Goal: Transaction & Acquisition: Purchase product/service

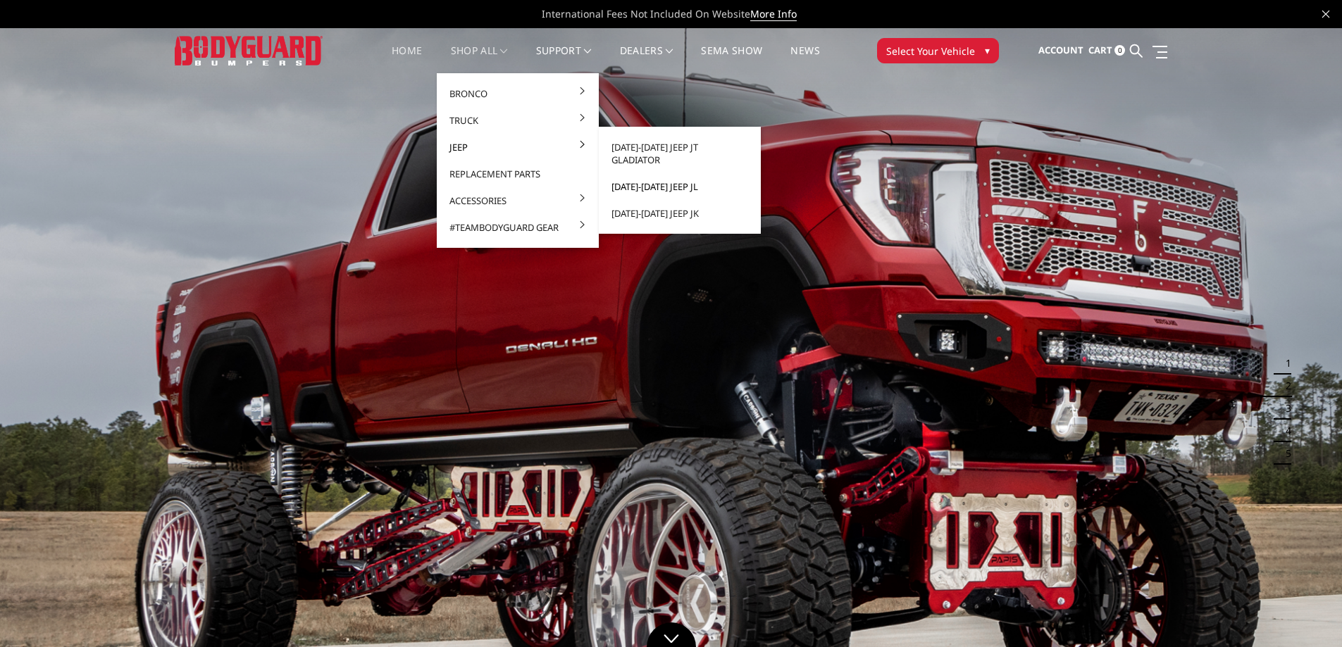
click at [678, 177] on link "[DATE]-[DATE] Jeep JL" at bounding box center [679, 186] width 151 height 27
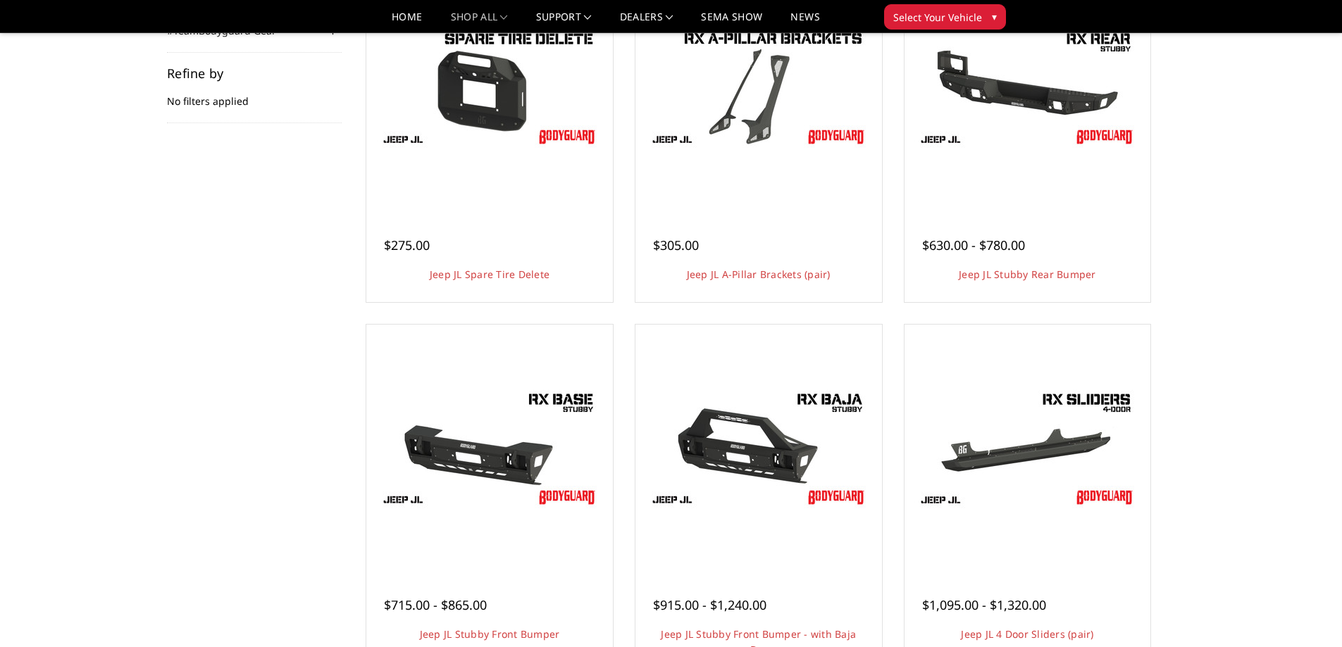
scroll to position [70, 0]
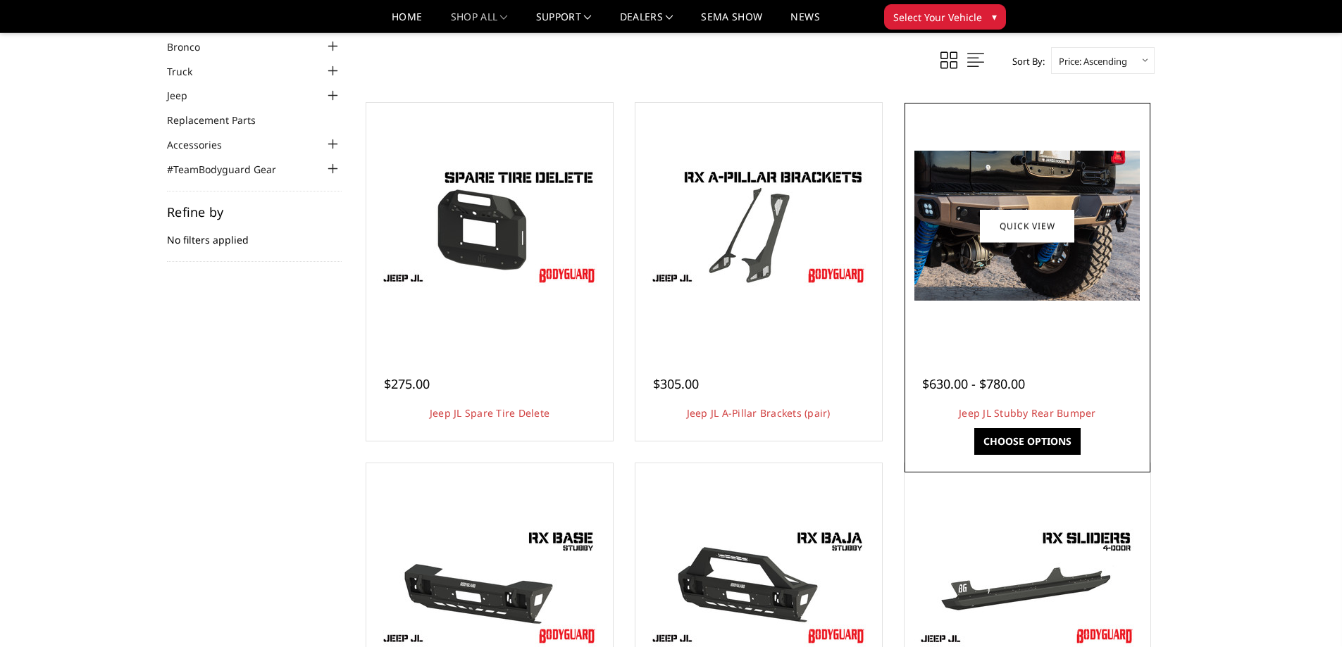
click at [1052, 273] on img at bounding box center [1026, 226] width 225 height 150
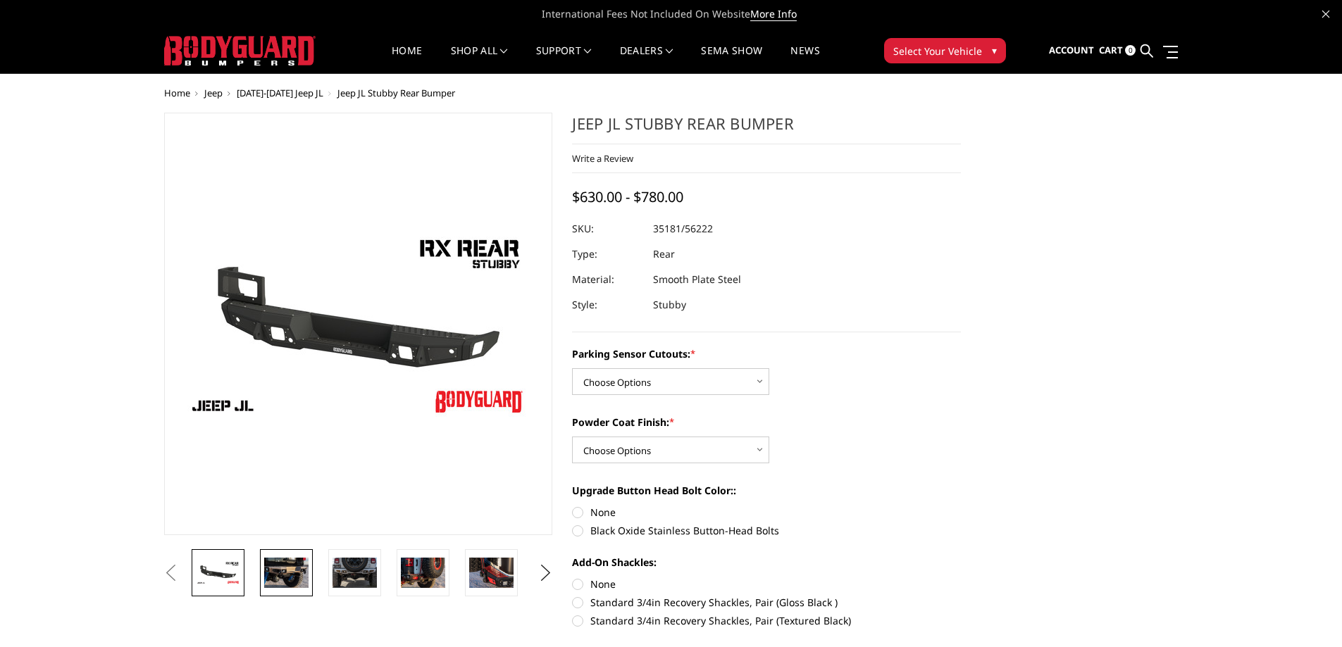
click at [275, 560] on img at bounding box center [286, 573] width 44 height 30
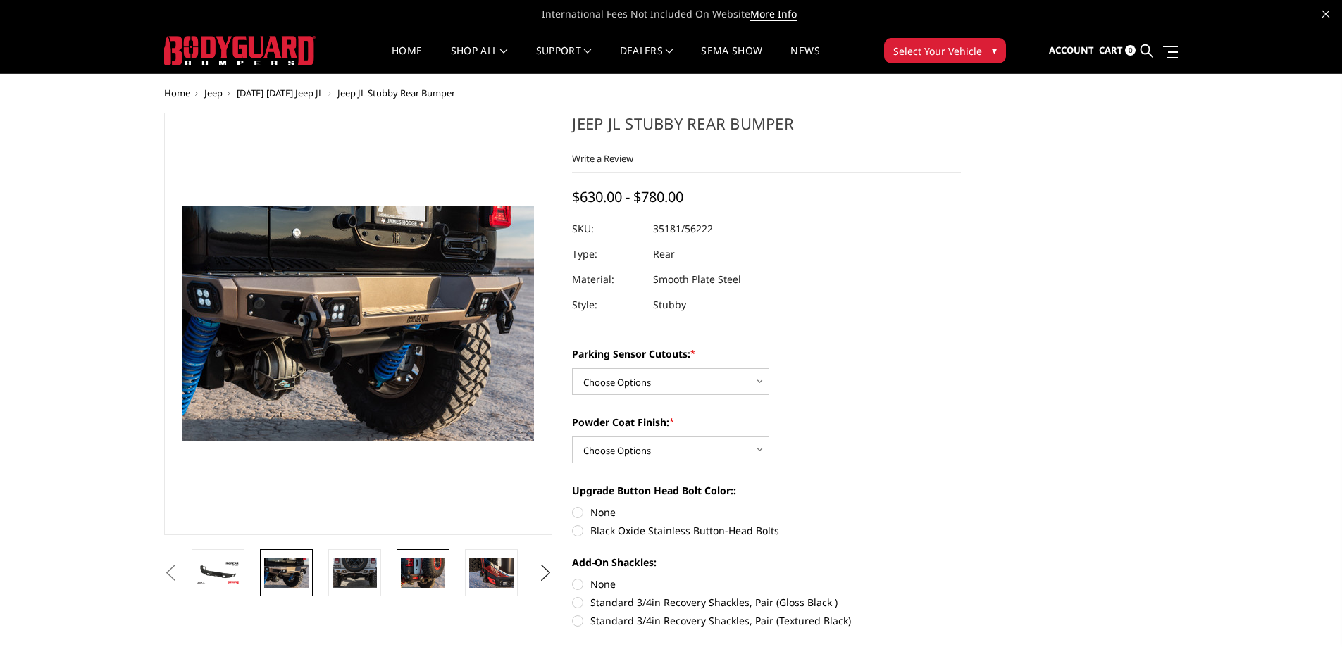
click at [399, 580] on link at bounding box center [423, 572] width 53 height 47
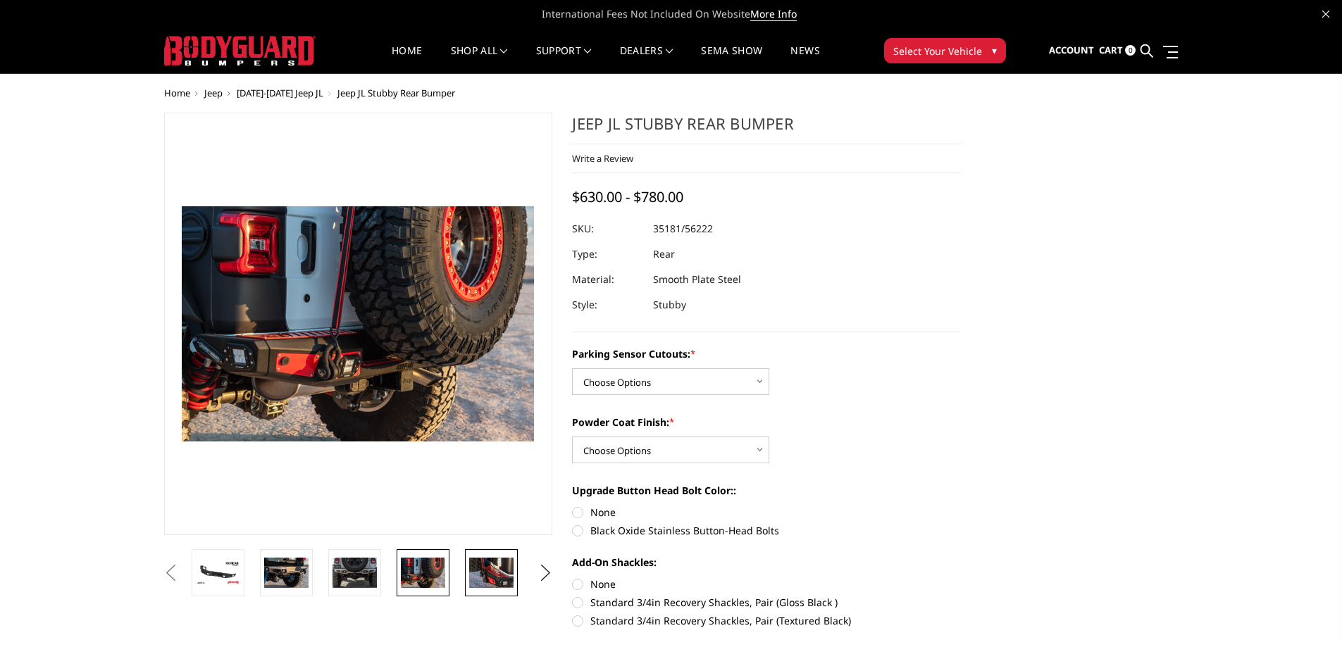
click at [489, 588] on link at bounding box center [491, 572] width 53 height 47
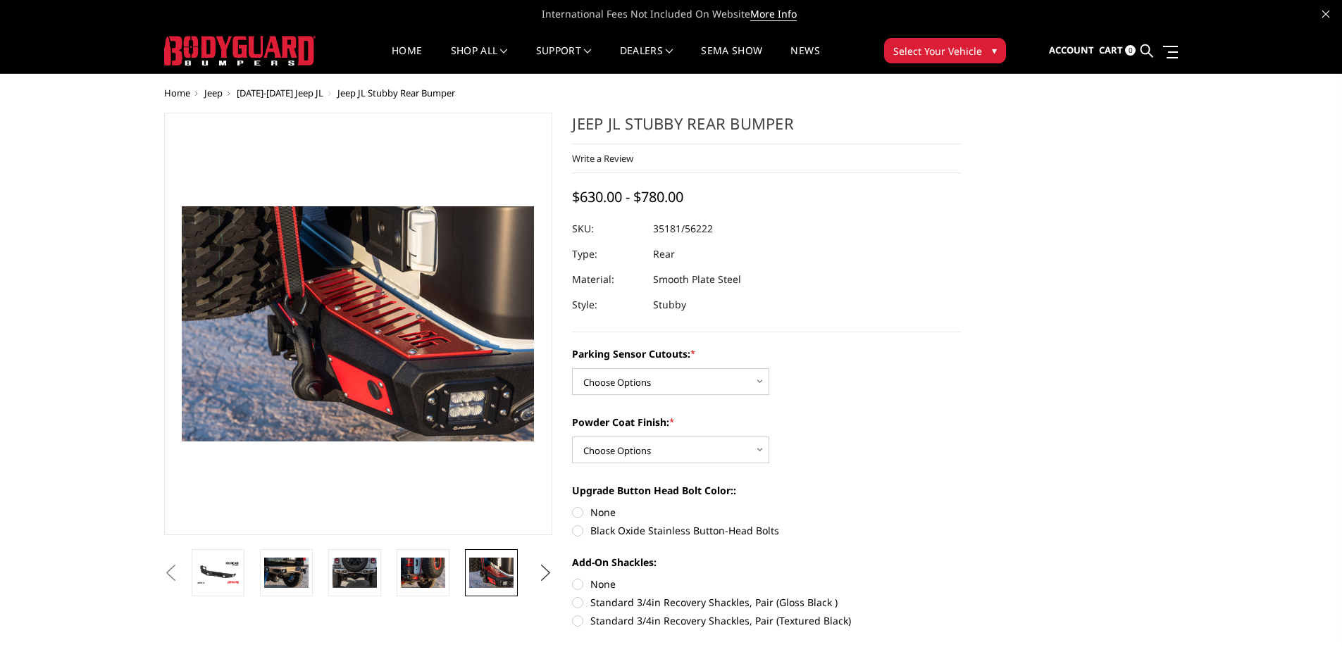
drag, startPoint x: 547, startPoint y: 571, endPoint x: 539, endPoint y: 576, distance: 9.6
click at [542, 573] on button "Next" at bounding box center [545, 573] width 21 height 21
click at [496, 575] on img at bounding box center [491, 573] width 44 height 30
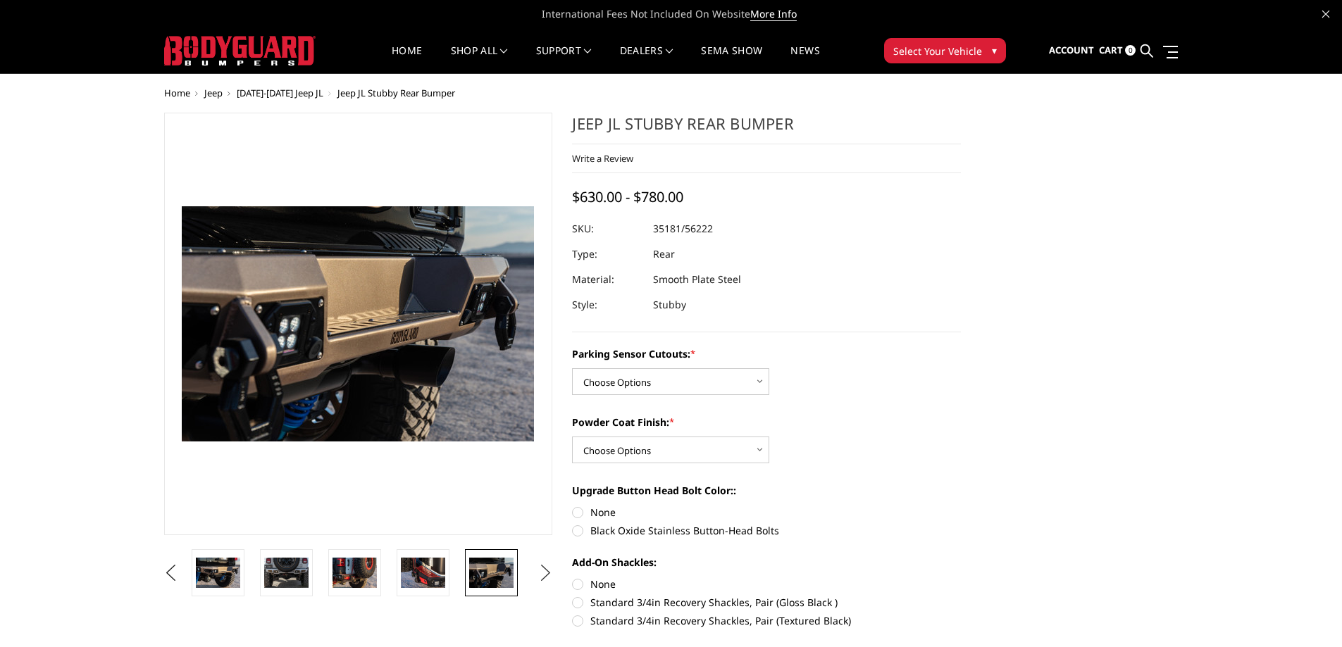
click at [547, 571] on button "Next" at bounding box center [545, 573] width 21 height 21
click at [507, 567] on img at bounding box center [491, 573] width 44 height 30
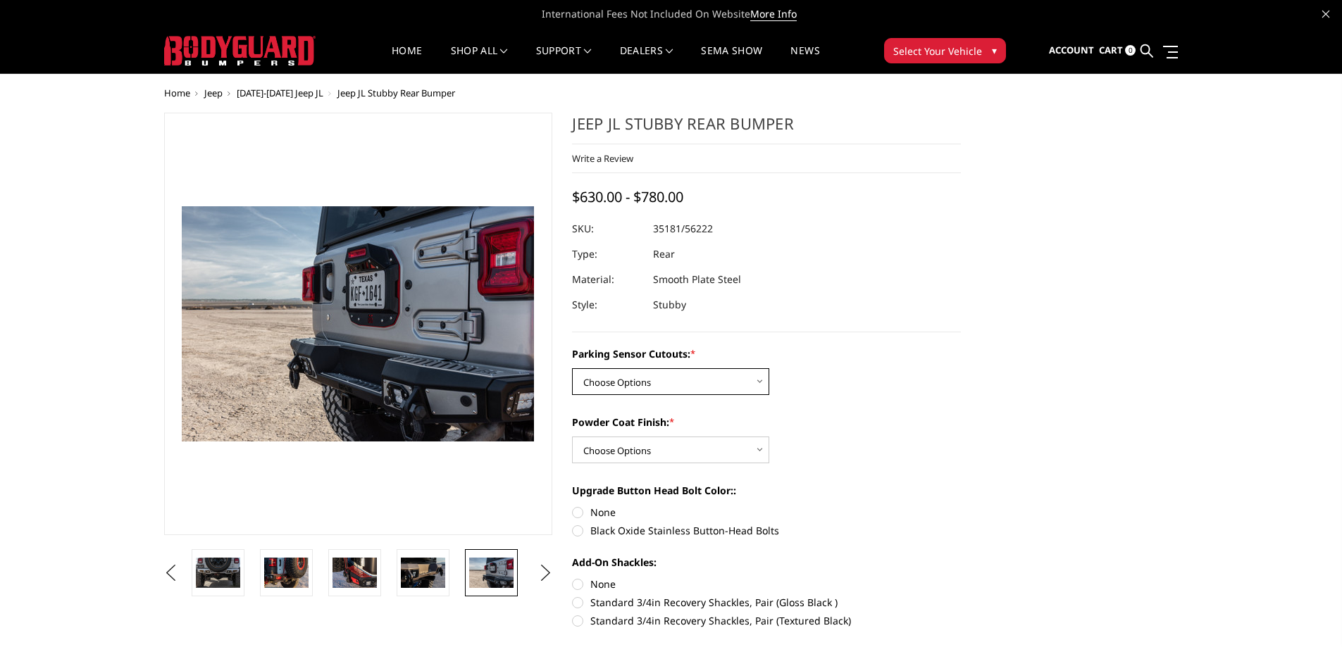
click at [659, 391] on select "Choose Options Yes - WITH Parking Sensor Cutouts No - WITHOUT Parking Sensor Cu…" at bounding box center [670, 381] width 197 height 27
select select "4257"
click at [572, 368] on select "Choose Options Yes - WITH Parking Sensor Cutouts No - WITHOUT Parking Sensor Cu…" at bounding box center [670, 381] width 197 height 27
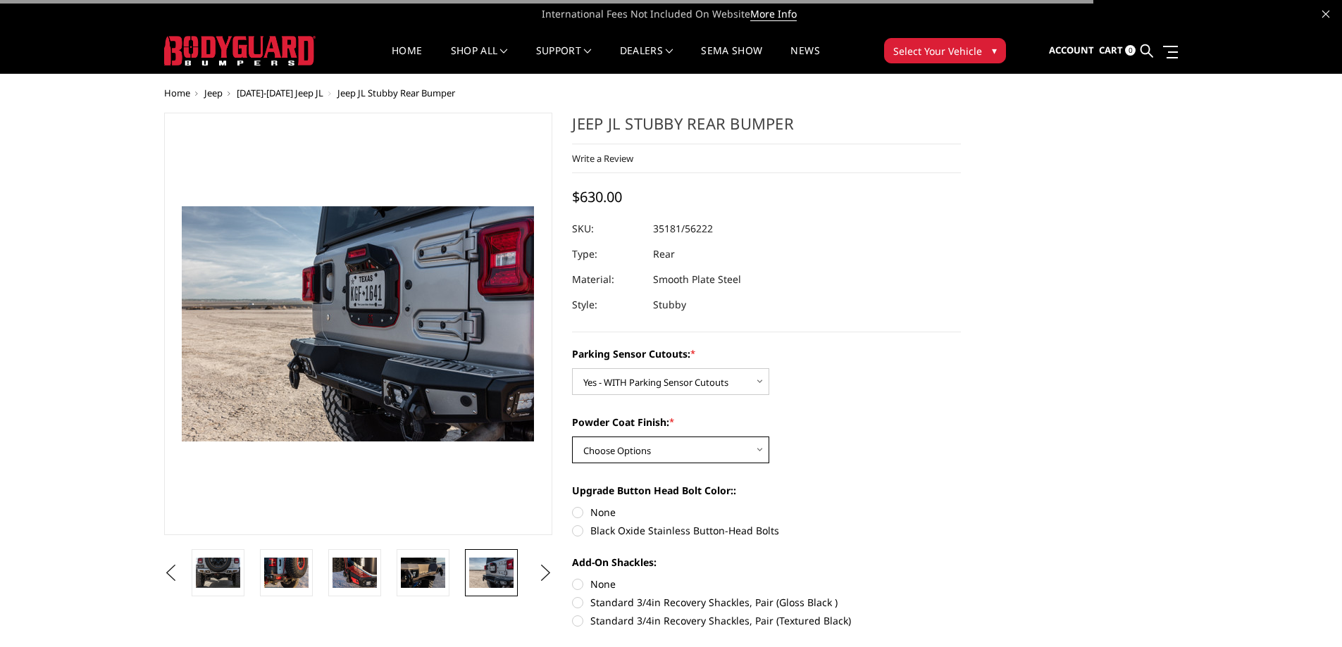
click at [690, 446] on select "Choose Options Bare Metal Textured Black Powder Coat" at bounding box center [670, 450] width 197 height 27
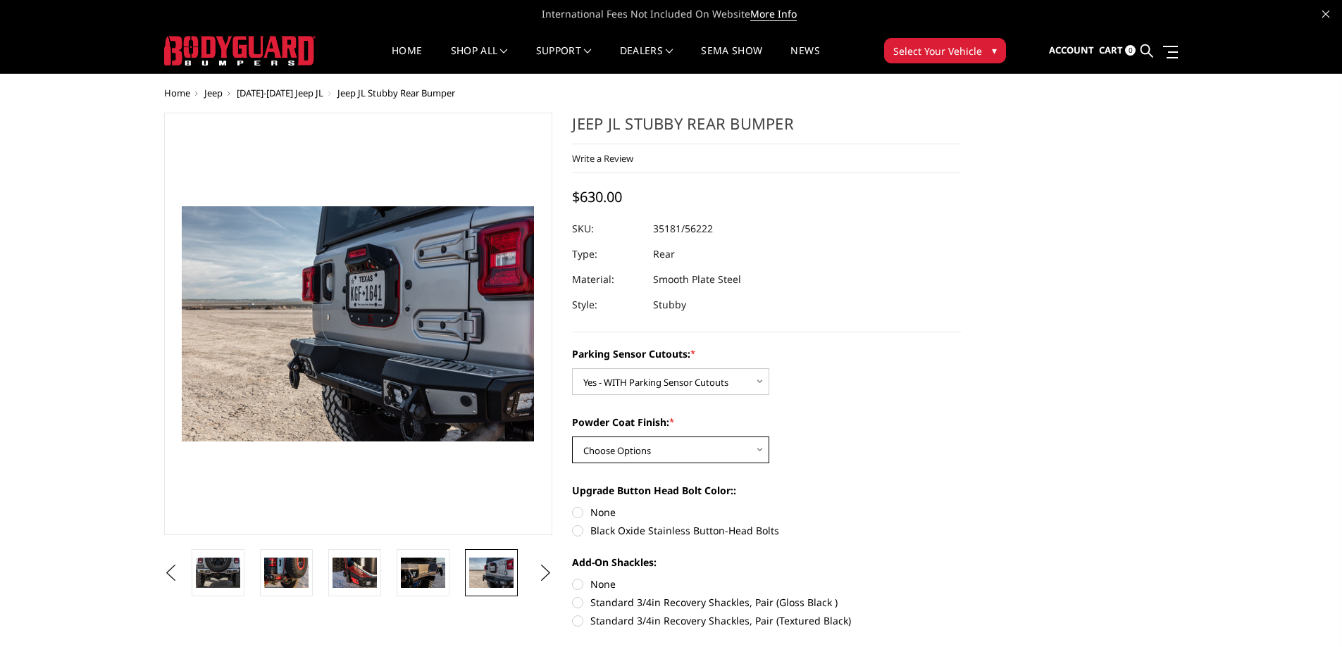
select select "4259"
click at [572, 437] on select "Choose Options Bare Metal Textured Black Powder Coat" at bounding box center [670, 450] width 197 height 27
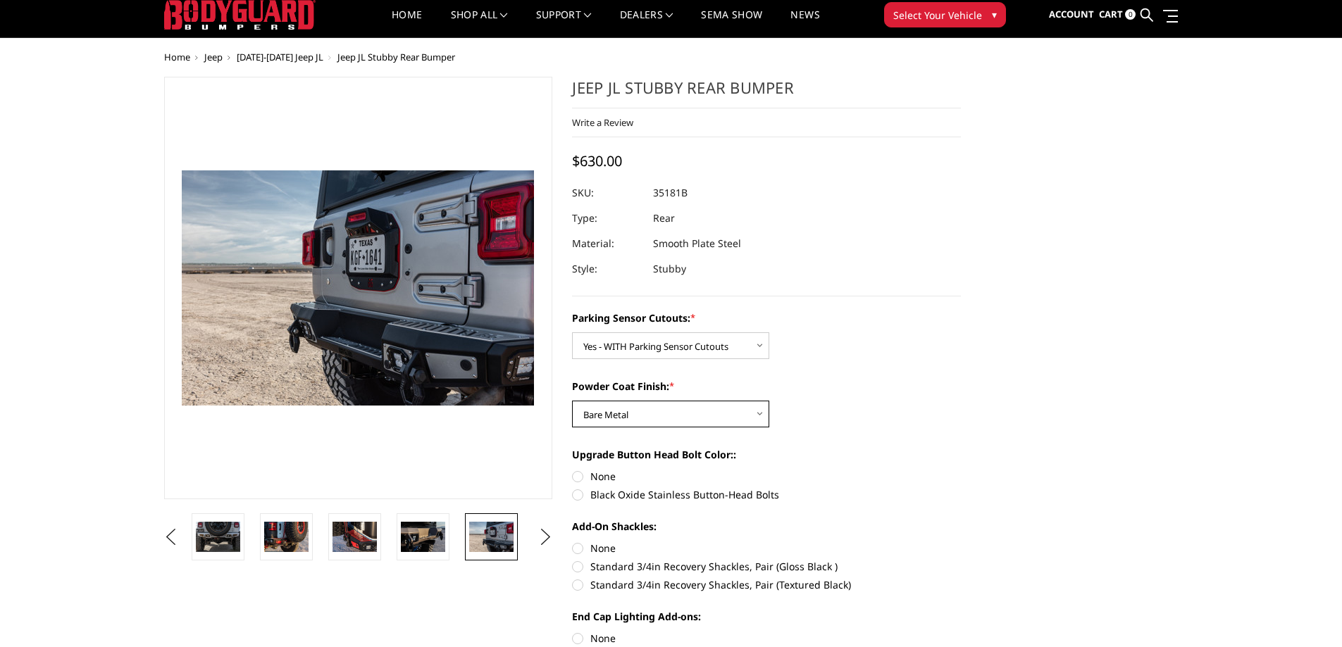
scroll to position [70, 0]
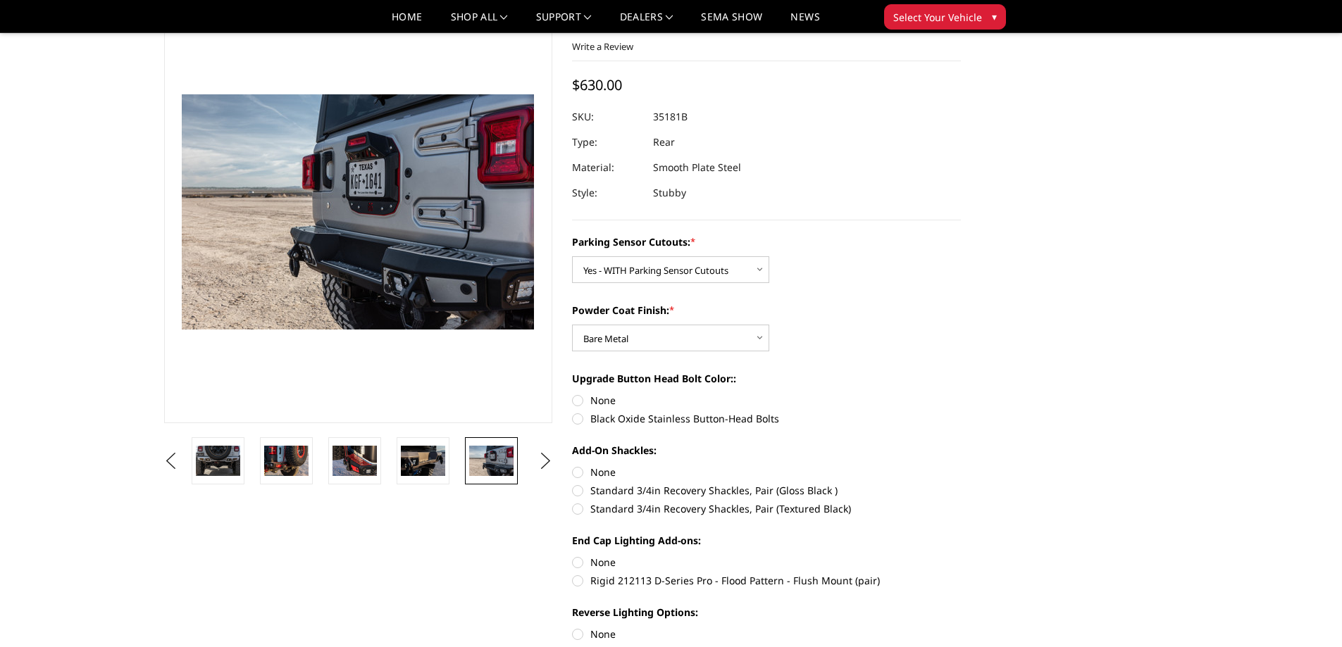
drag, startPoint x: 631, startPoint y: 418, endPoint x: 624, endPoint y: 438, distance: 21.6
click at [631, 418] on label "Black Oxide Stainless Button-Head Bolts" at bounding box center [766, 418] width 389 height 15
click at [961, 394] on input "Black Oxide Stainless Button-Head Bolts" at bounding box center [961, 393] width 1 height 1
radio input "true"
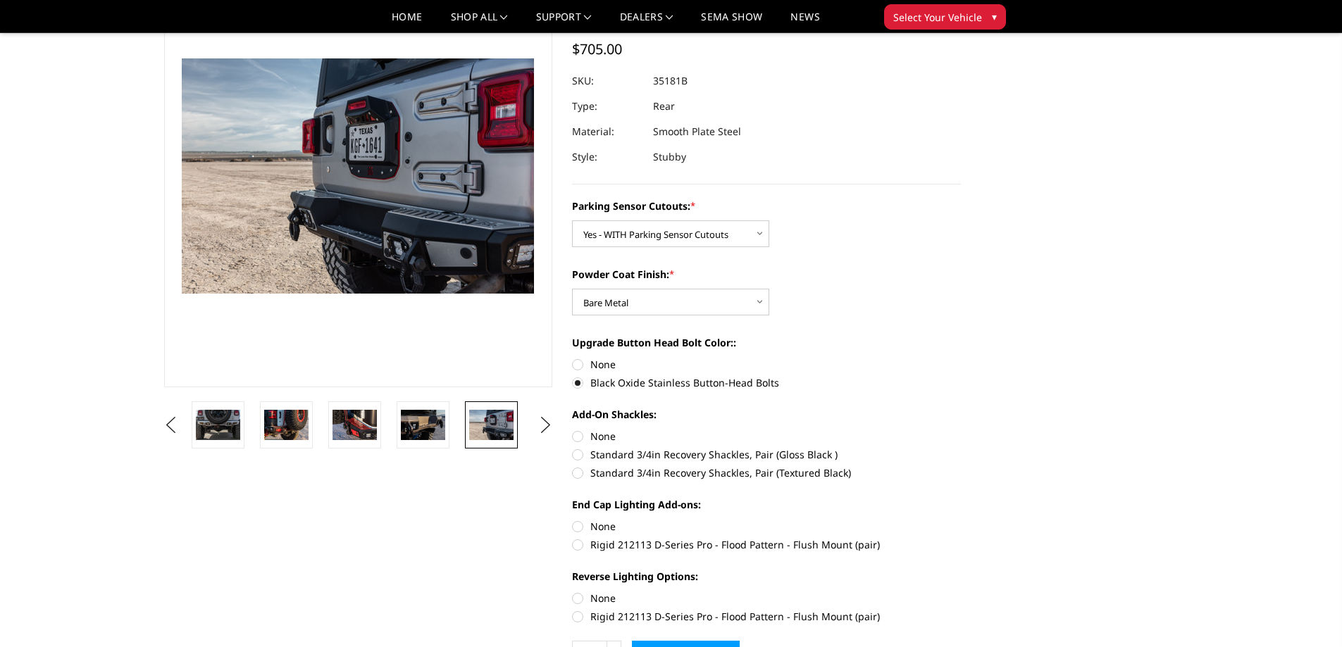
scroll to position [141, 0]
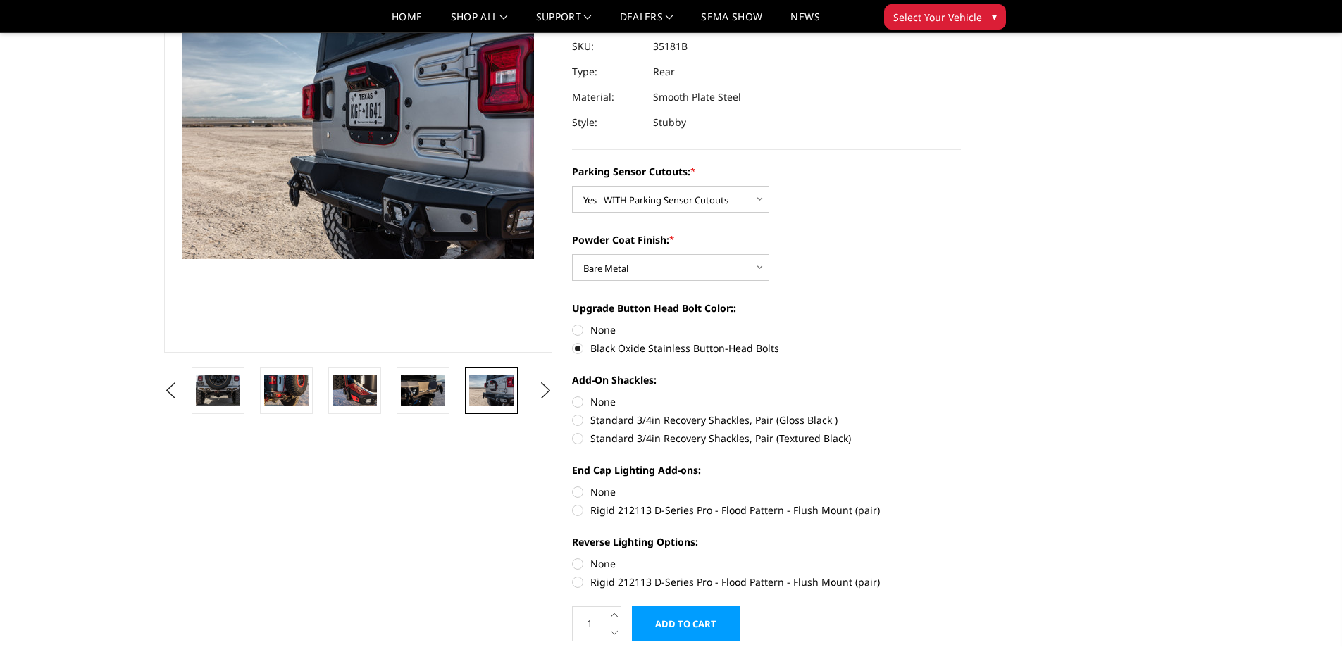
click at [673, 417] on label "Standard 3/4in Recovery Shackles, Pair (Gloss Black )" at bounding box center [766, 420] width 389 height 15
click at [961, 395] on input "Standard 3/4in Recovery Shackles, Pair (Gloss Black )" at bounding box center [961, 394] width 1 height 1
radio input "true"
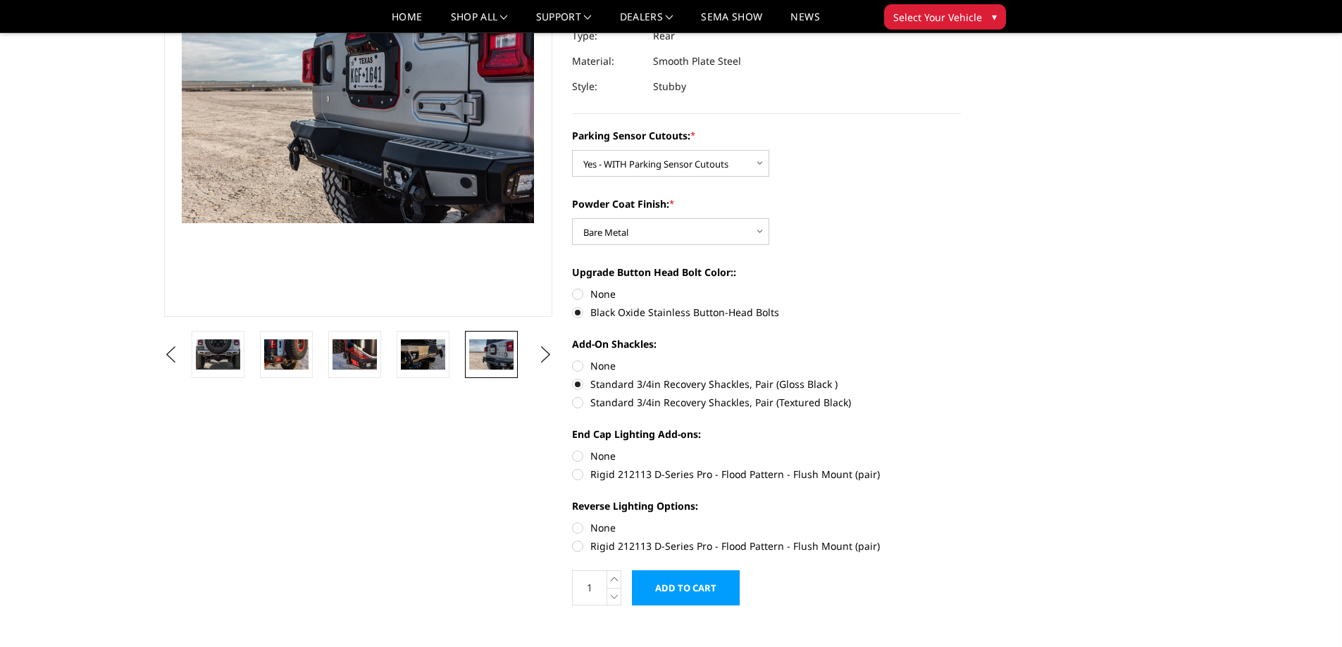
scroll to position [211, 0]
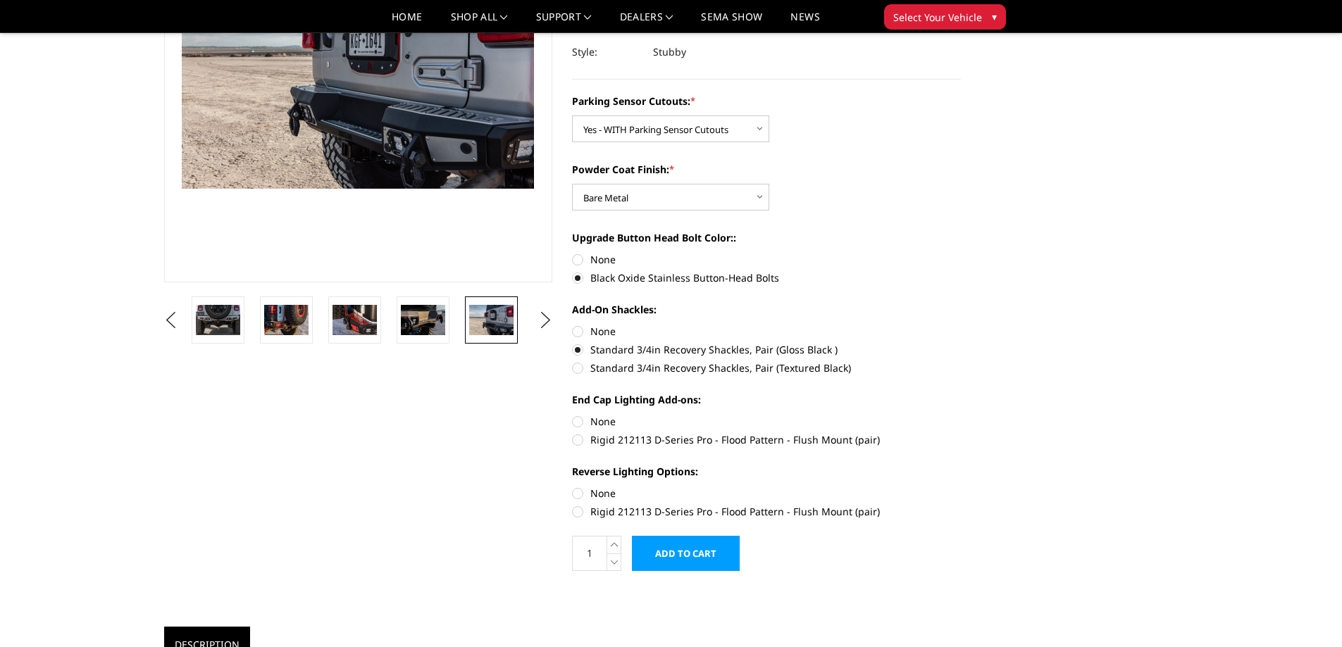
click at [633, 442] on label "Rigid 212113 D-Series Pro - Flood Pattern - Flush Mount (pair)" at bounding box center [766, 439] width 389 height 15
click at [961, 415] on input "Rigid 212113 D-Series Pro - Flood Pattern - Flush Mount (pair)" at bounding box center [961, 414] width 1 height 1
radio input "true"
click at [642, 510] on label "Rigid 212113 D-Series Pro - Flood Pattern - Flush Mount (pair)" at bounding box center [766, 511] width 389 height 15
click at [961, 487] on input "Rigid 212113 D-Series Pro - Flood Pattern - Flush Mount (pair)" at bounding box center [961, 486] width 1 height 1
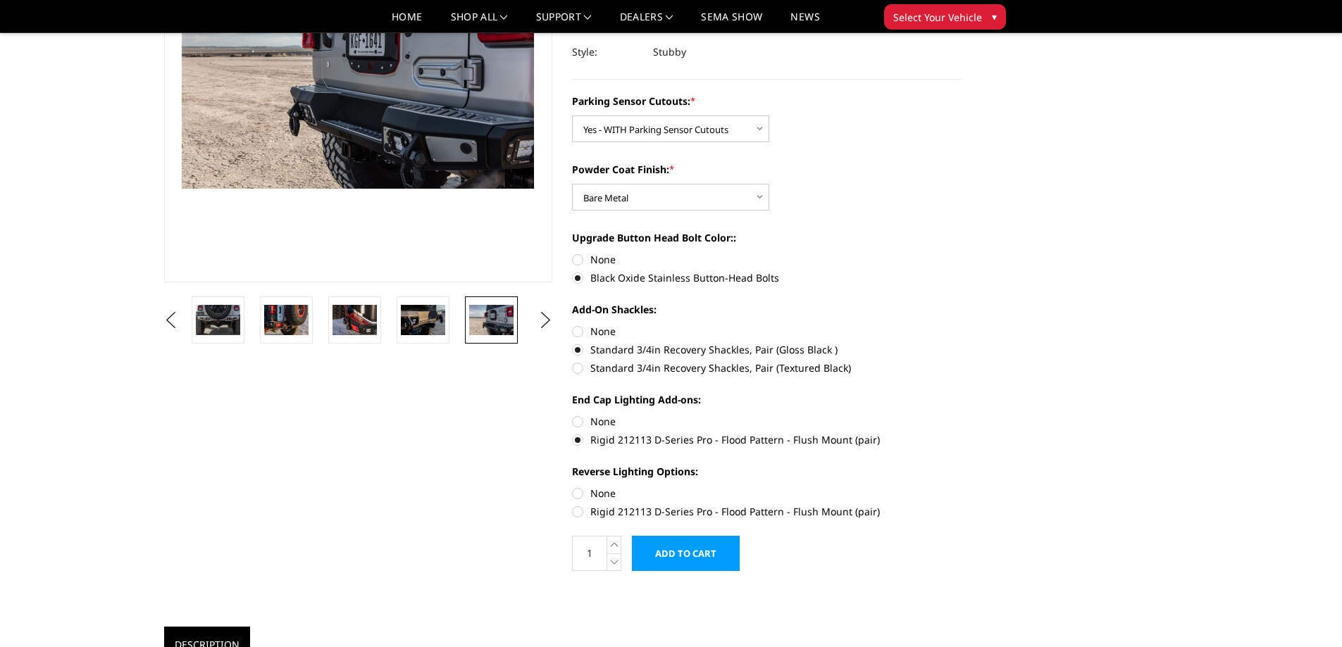
radio input "true"
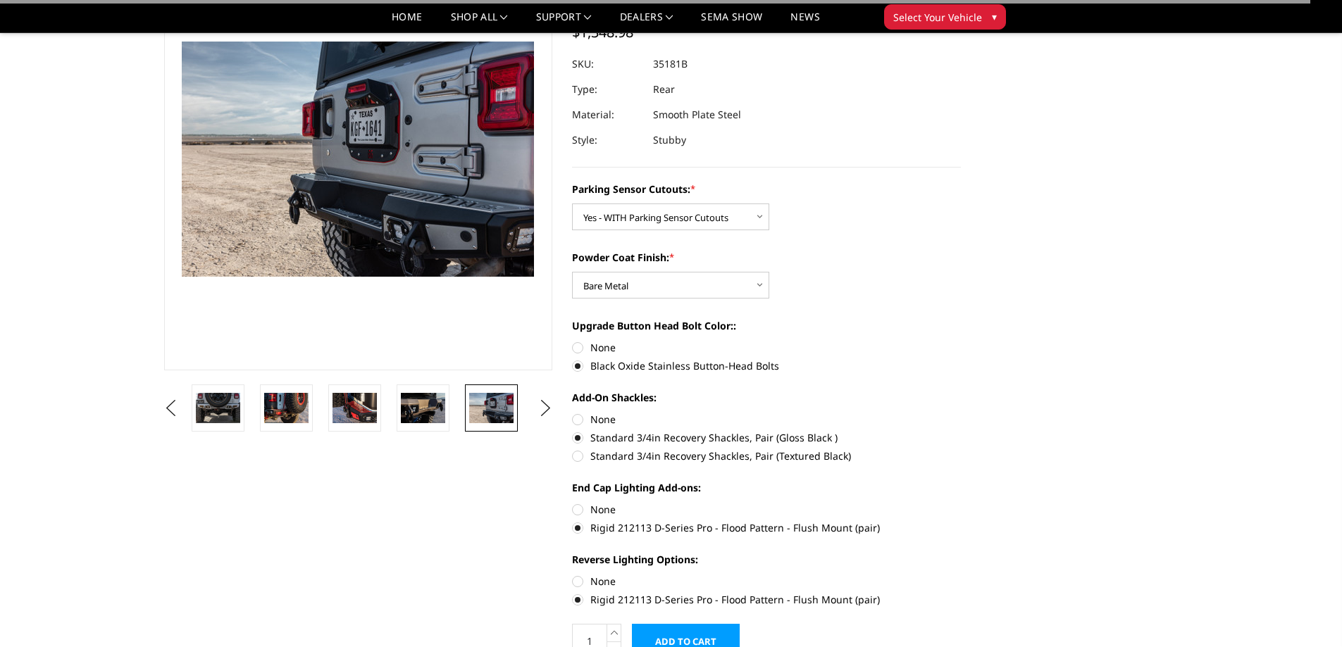
scroll to position [0, 0]
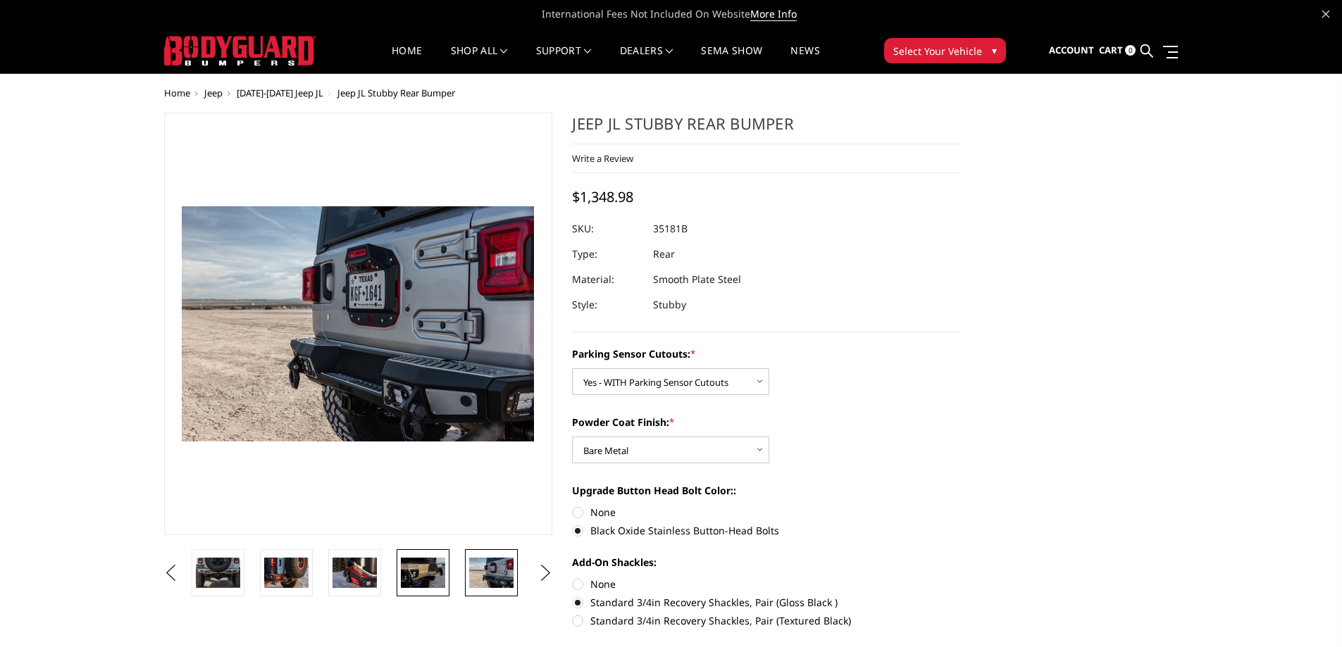
click at [411, 574] on img at bounding box center [423, 573] width 44 height 30
